Goal: Task Accomplishment & Management: Manage account settings

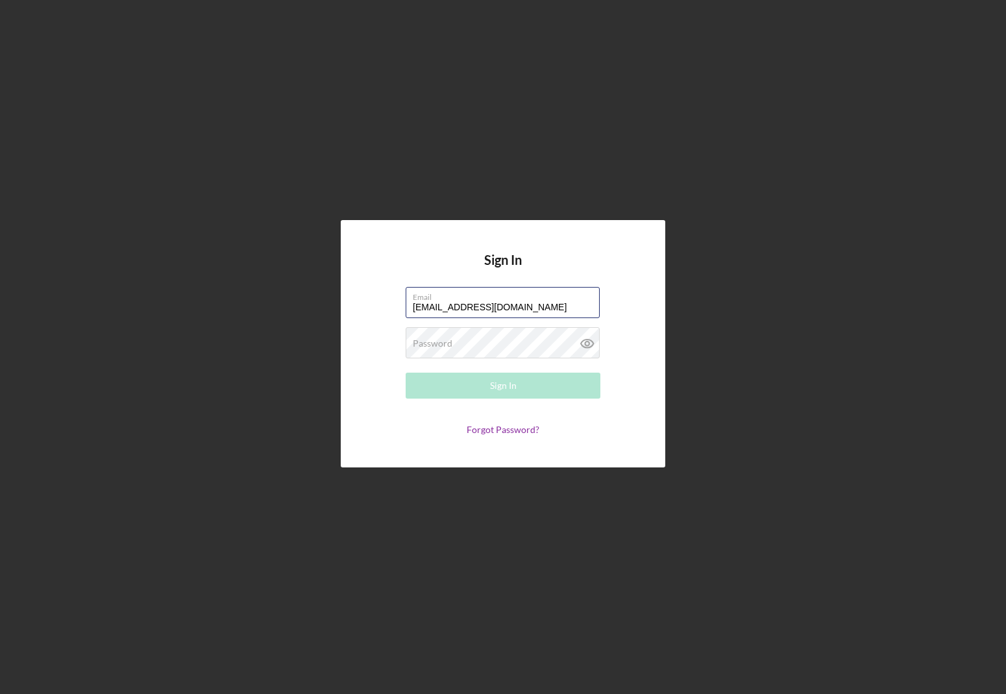
type input "[EMAIL_ADDRESS][DOMAIN_NAME]"
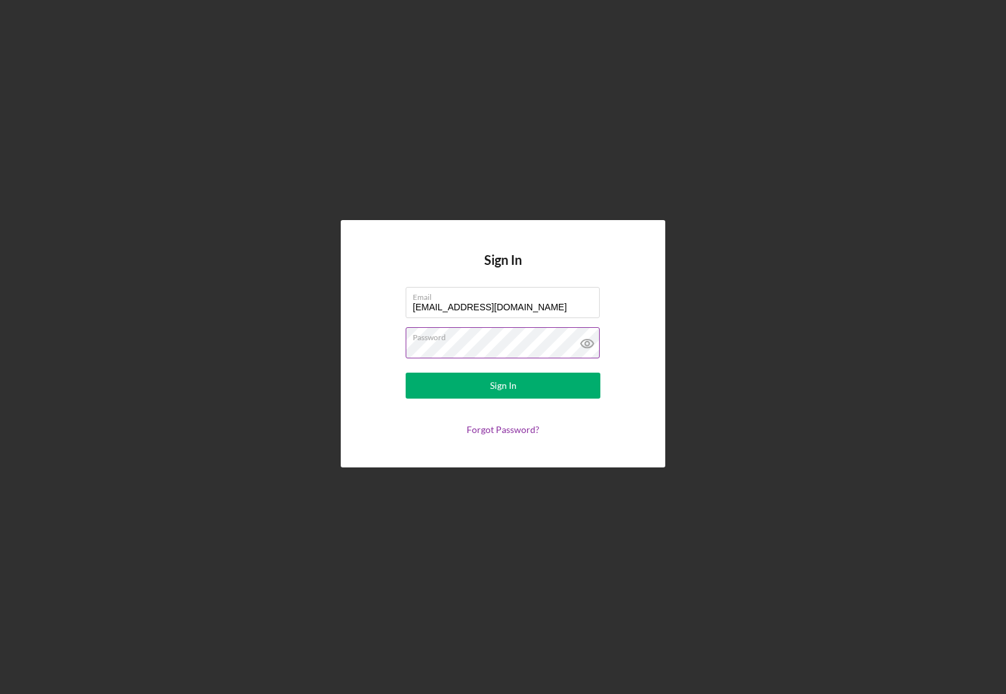
click at [503, 386] on button "Sign In" at bounding box center [503, 386] width 195 height 26
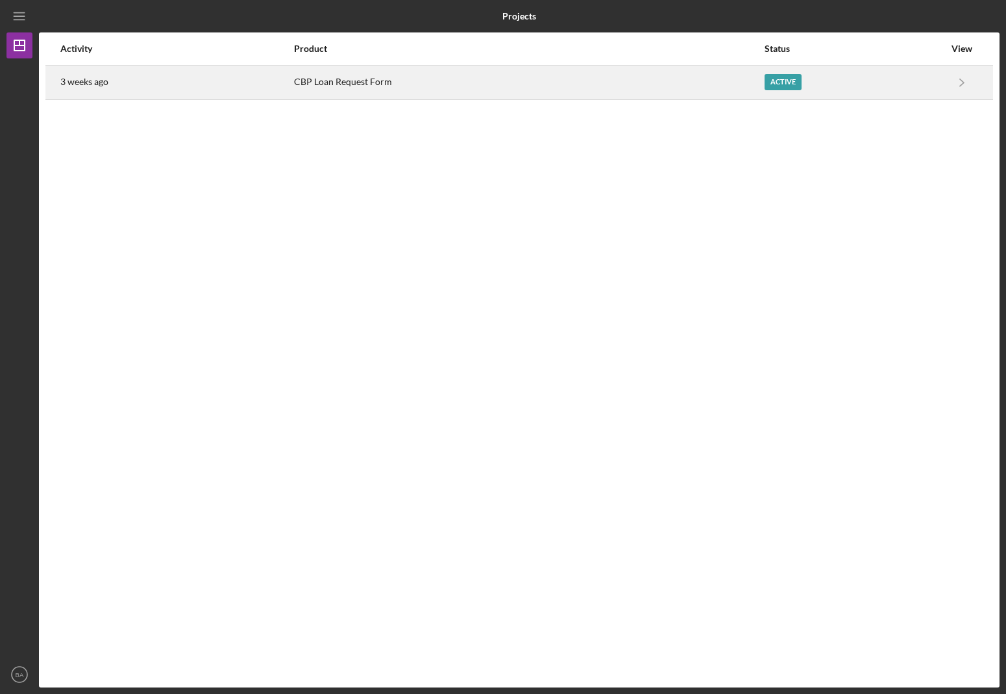
click at [774, 80] on div "Active" at bounding box center [783, 82] width 37 height 16
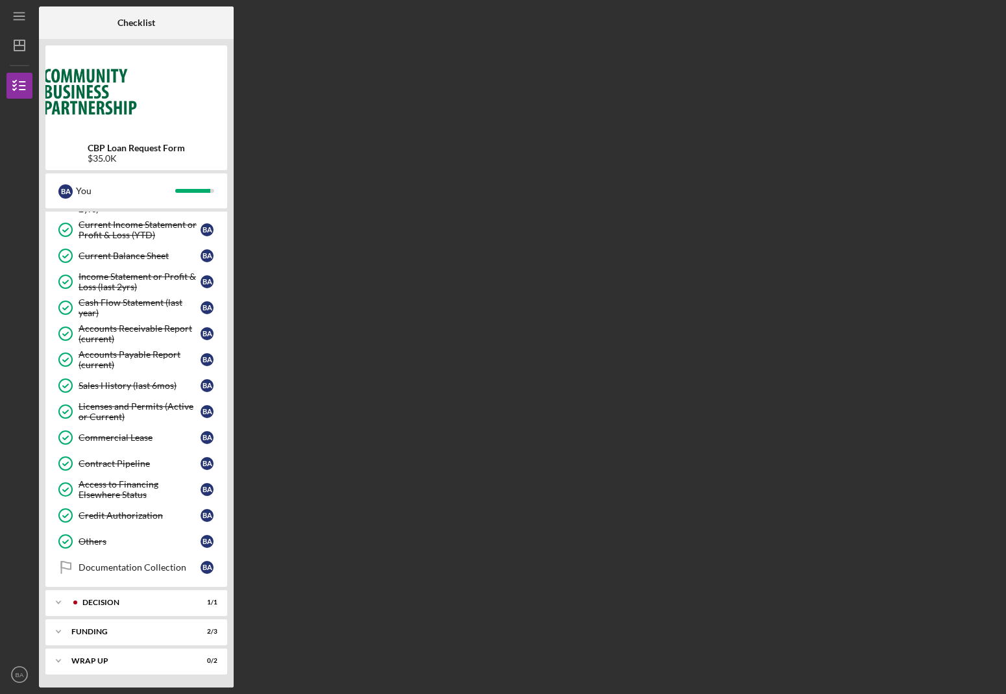
scroll to position [362, 0]
click at [154, 630] on div "Funding" at bounding box center [141, 632] width 140 height 8
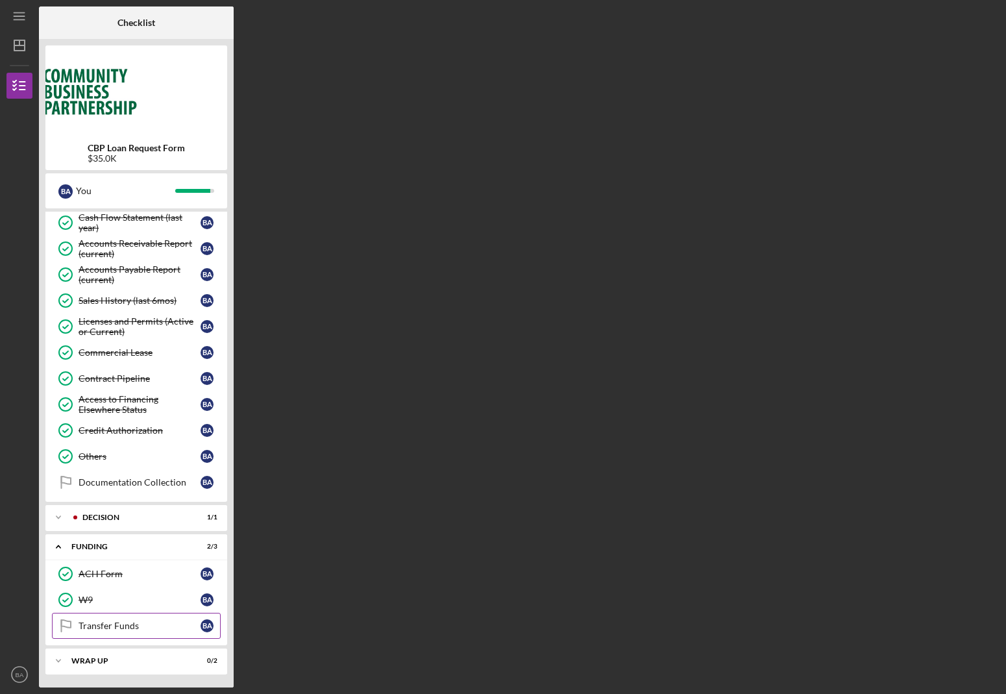
scroll to position [447, 0]
click at [202, 662] on div "Wrap up" at bounding box center [141, 661] width 140 height 8
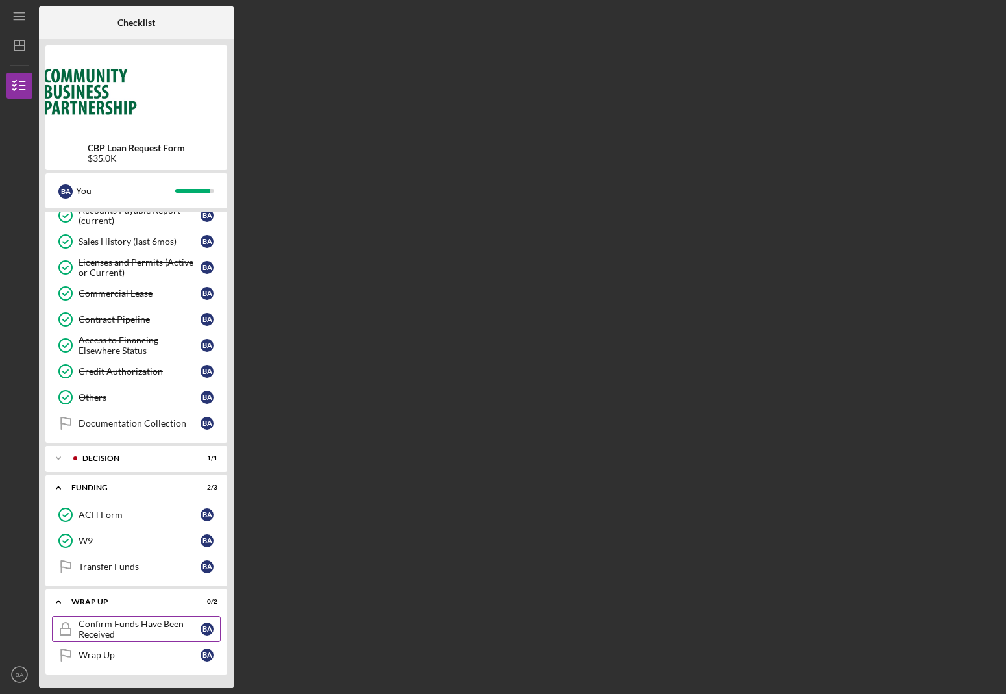
scroll to position [504, 0]
click at [176, 631] on div "Confirm Funds Have Been Received" at bounding box center [140, 630] width 122 height 21
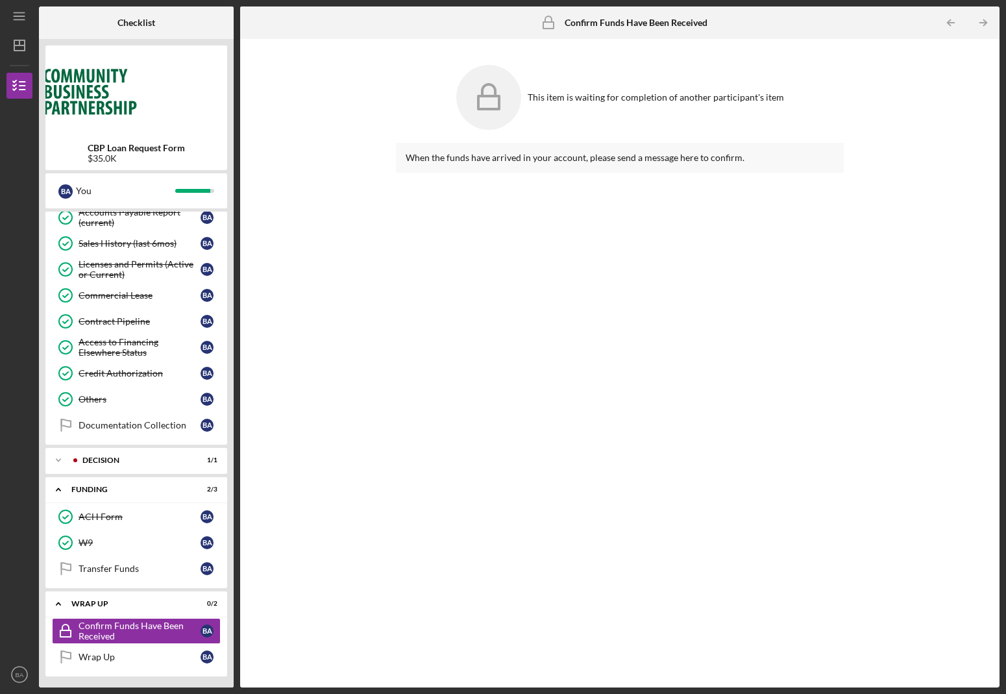
click at [584, 160] on div "When the funds have arrived in your account, please send a message here to conf…" at bounding box center [620, 158] width 428 height 10
click at [511, 95] on icon at bounding box center [488, 97] width 65 height 65
click at [582, 98] on div "This item is waiting for completion of another participant's item" at bounding box center [656, 97] width 256 height 10
click at [628, 19] on b "Confirm Funds Have Been Received" at bounding box center [636, 23] width 143 height 10
drag, startPoint x: 543, startPoint y: 31, endPoint x: 549, endPoint y: 26, distance: 7.4
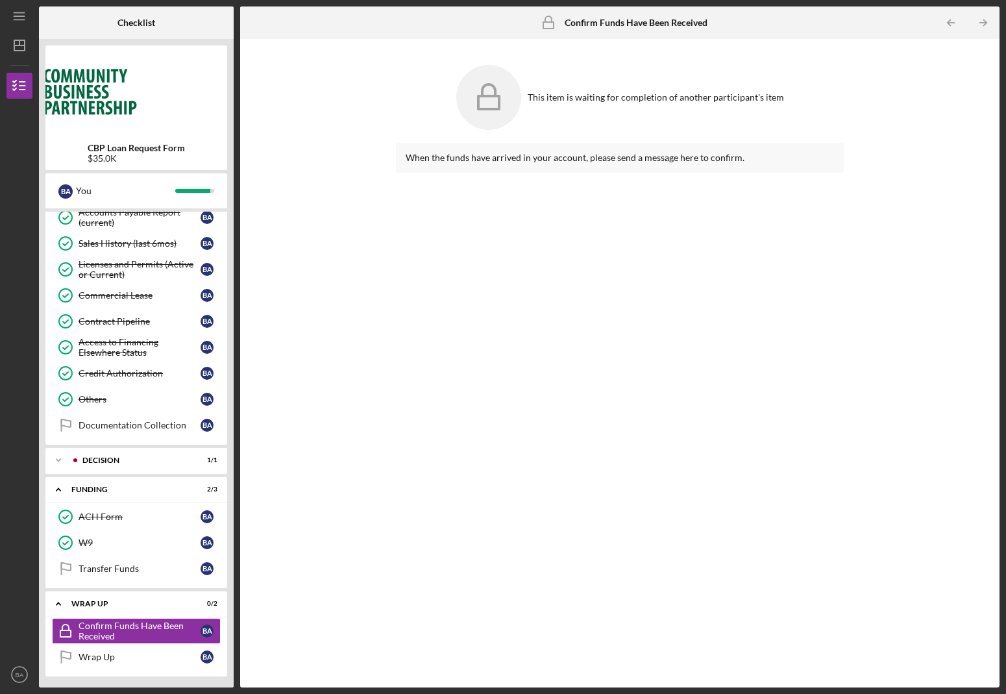
click at [545, 30] on icon "Confirm Funds Have Been Received" at bounding box center [548, 22] width 32 height 32
click at [550, 25] on icon "Confirm Funds Have Been Received" at bounding box center [548, 22] width 32 height 32
click at [556, 98] on div "This item is waiting for completion of another participant's item" at bounding box center [656, 97] width 256 height 10
click at [489, 111] on icon at bounding box center [488, 97] width 65 height 65
click at [474, 157] on div "When the funds have arrived in your account, please send a message here to conf…" at bounding box center [620, 158] width 428 height 10
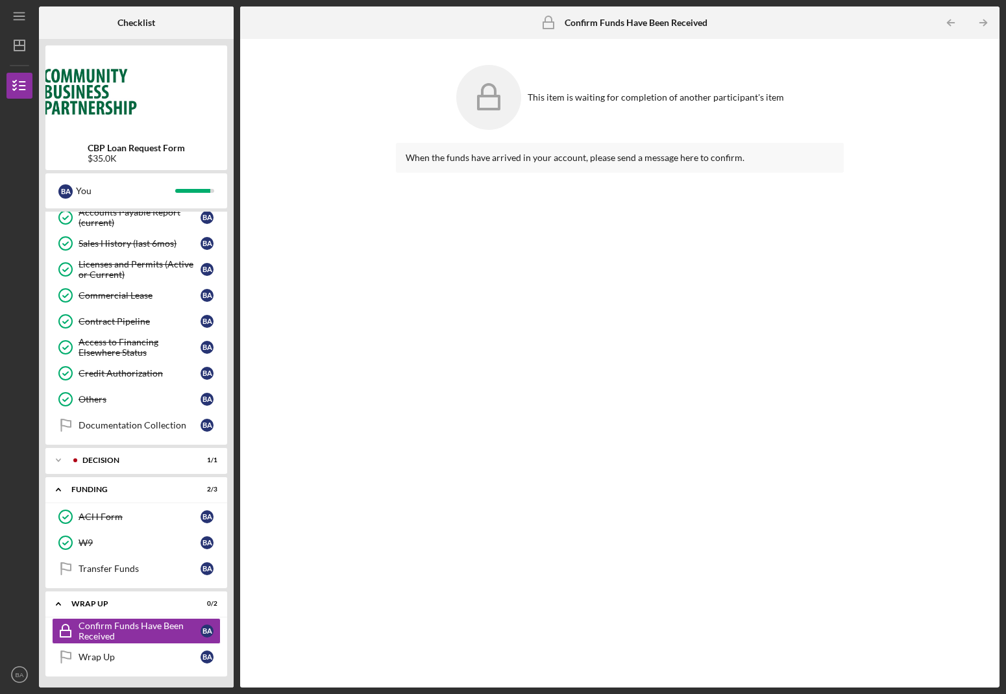
click at [493, 96] on rect at bounding box center [488, 102] width 21 height 13
click at [583, 25] on b "Confirm Funds Have Been Received" at bounding box center [636, 23] width 143 height 10
click at [600, 31] on div "Confirm Funds Have Been Received Confirm Funds Have Been Received" at bounding box center [619, 22] width 175 height 32
click at [128, 609] on div "Icon/Expander Wrap up 0 / 2" at bounding box center [136, 604] width 182 height 27
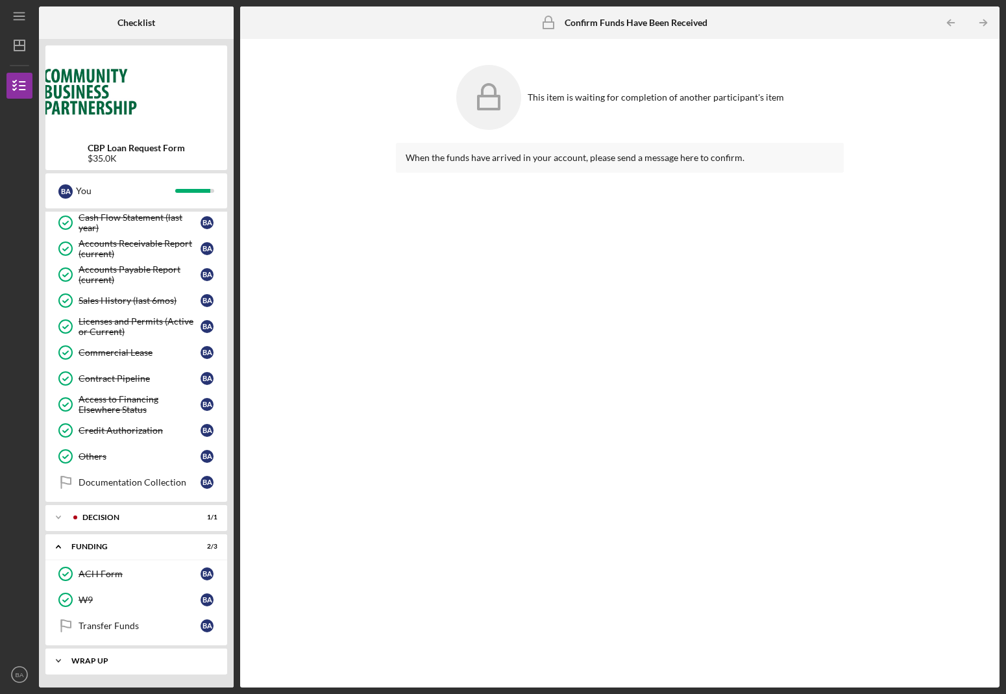
scroll to position [447, 0]
click at [130, 624] on div "Transfer Funds" at bounding box center [140, 625] width 122 height 10
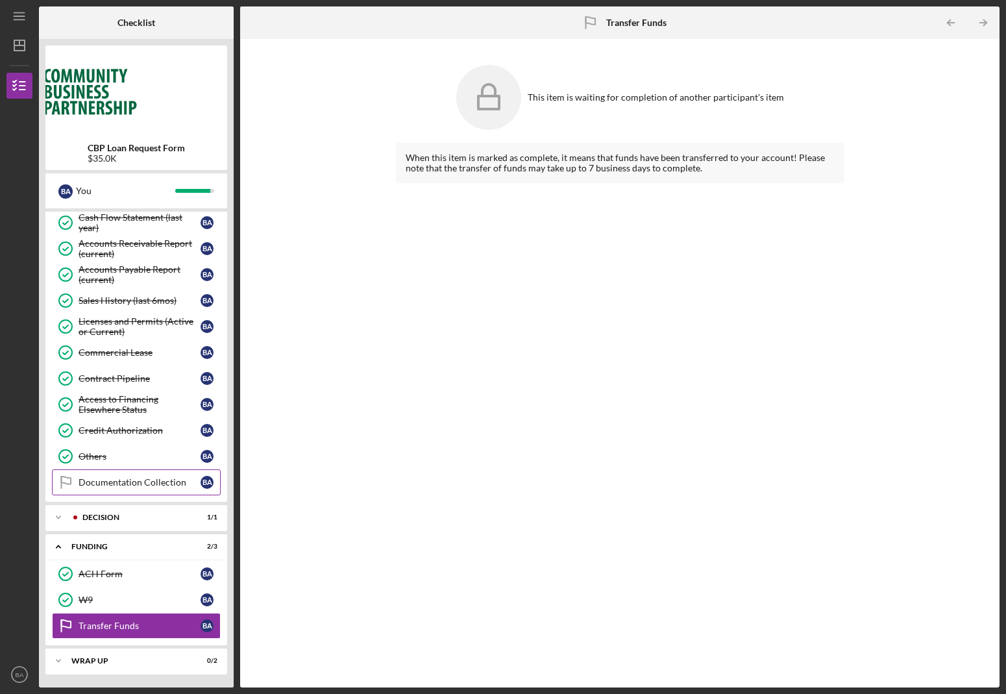
click at [149, 490] on link "Documentation Collection Documentation Collection B A" at bounding box center [136, 482] width 169 height 26
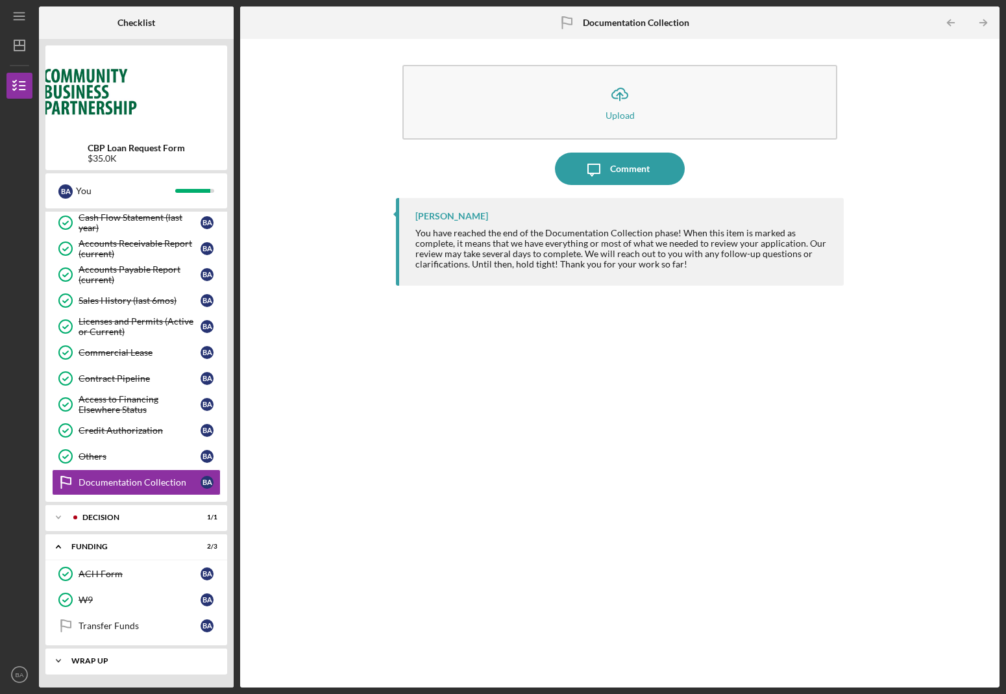
click at [170, 660] on div "Wrap up" at bounding box center [141, 661] width 140 height 8
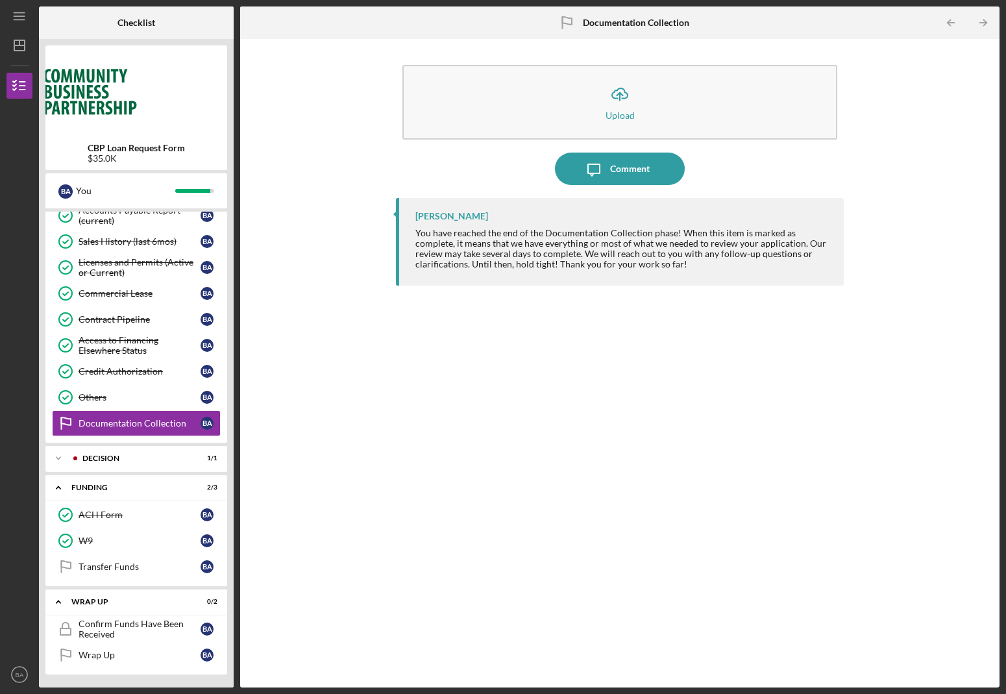
scroll to position [506, 0]
click at [174, 630] on div "Confirm Funds Have Been Received" at bounding box center [140, 629] width 122 height 21
